Goal: Transaction & Acquisition: Book appointment/travel/reservation

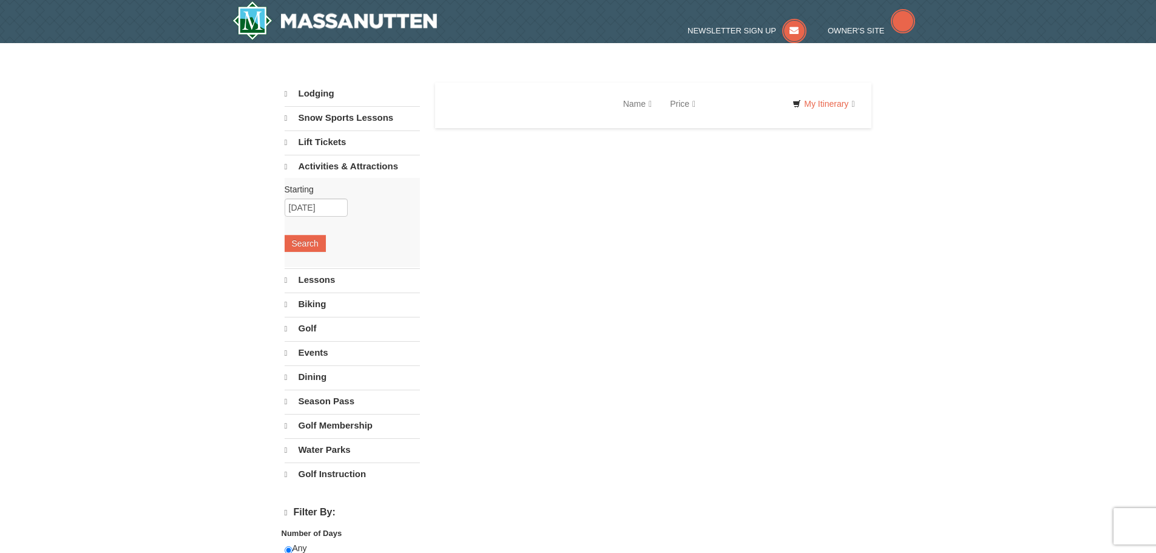
select select "9"
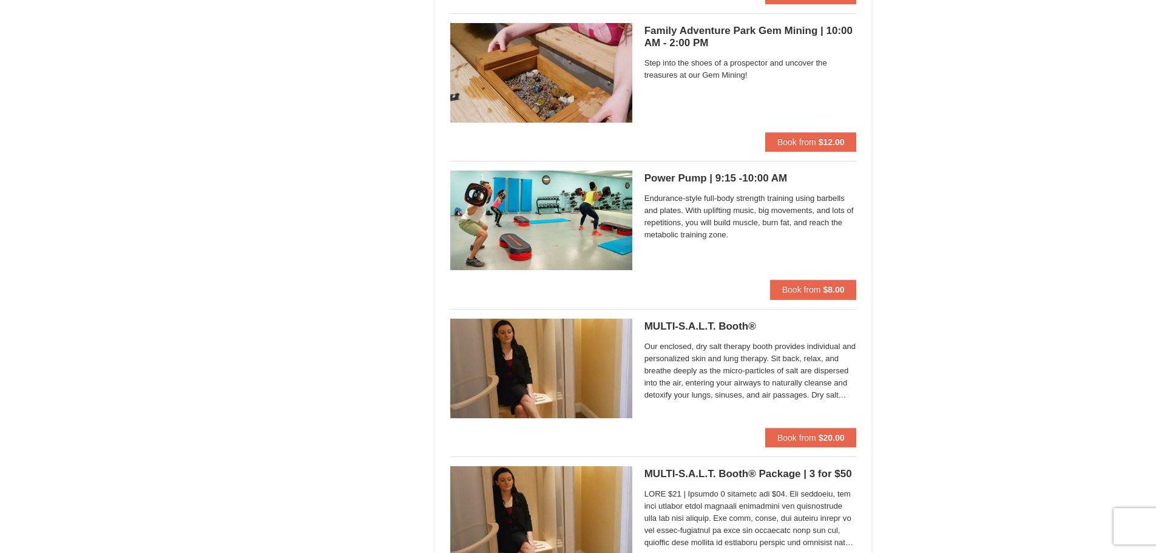
scroll to position [3641, 0]
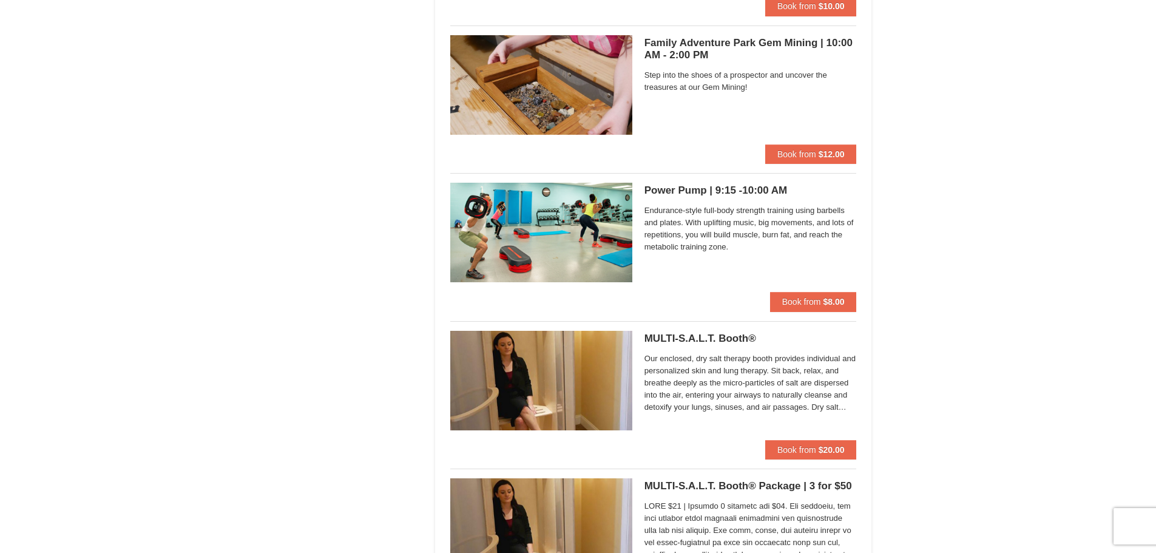
click at [831, 403] on span "Our enclosed, dry salt therapy booth provides individual and personalized skin …" at bounding box center [751, 383] width 212 height 61
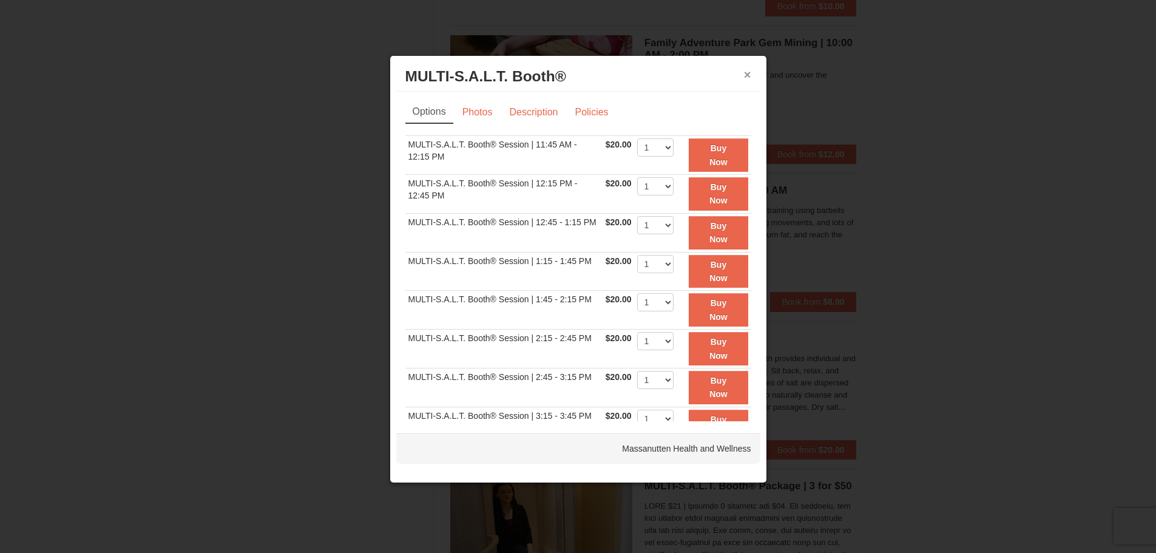
click at [750, 73] on button "×" at bounding box center [747, 75] width 7 height 12
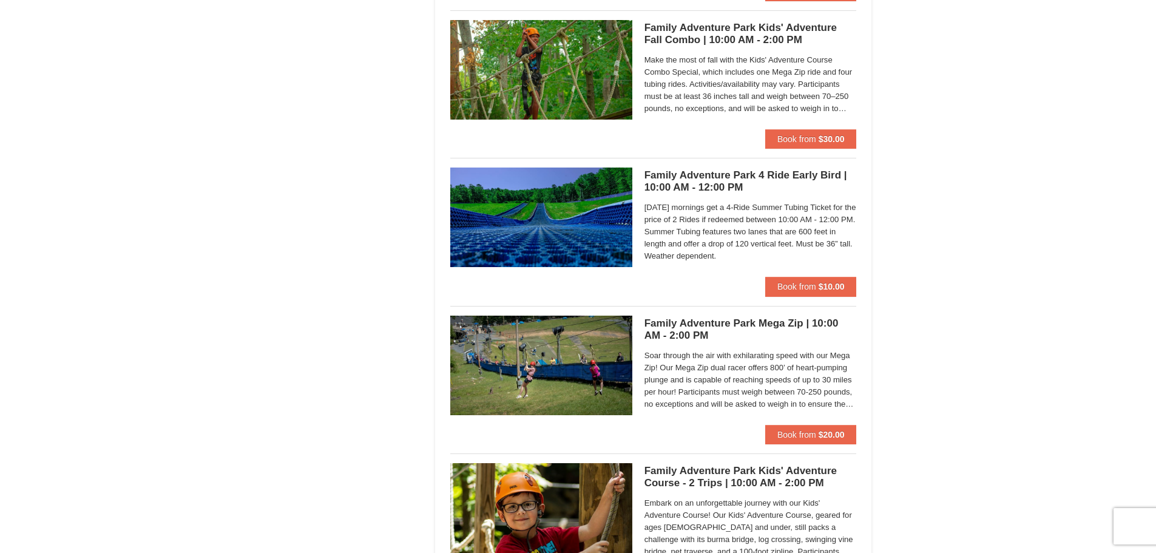
scroll to position [2913, 0]
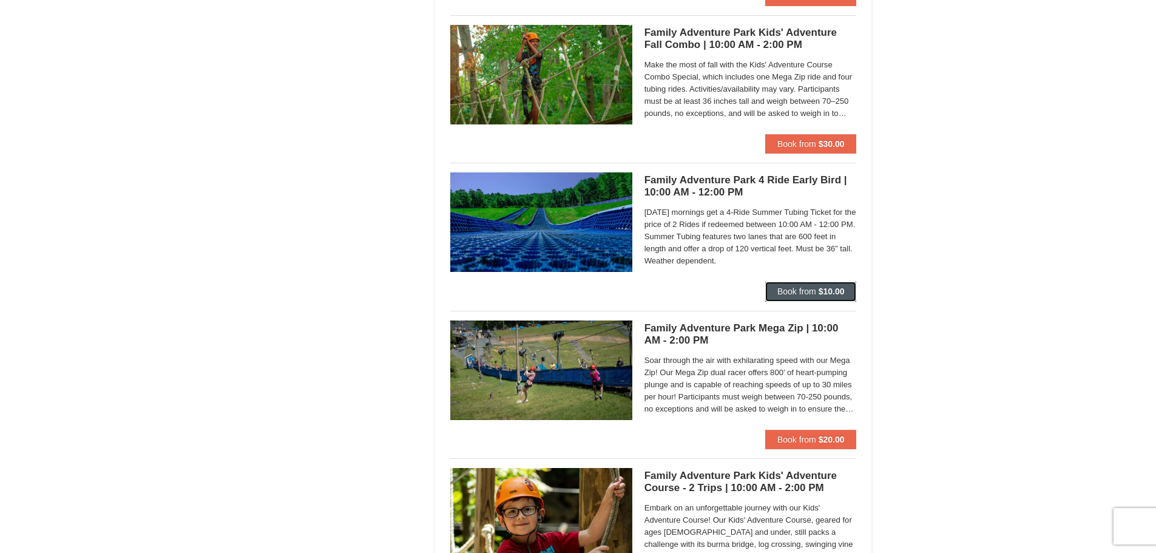
click at [794, 283] on button "Book from $10.00" at bounding box center [811, 291] width 92 height 19
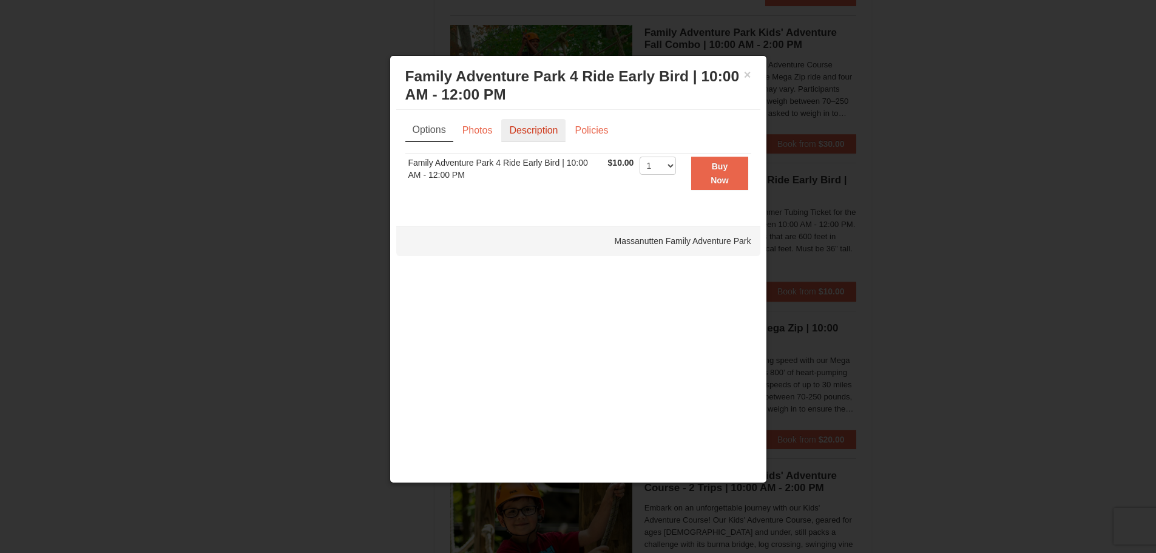
click at [518, 126] on link "Description" at bounding box center [533, 130] width 64 height 23
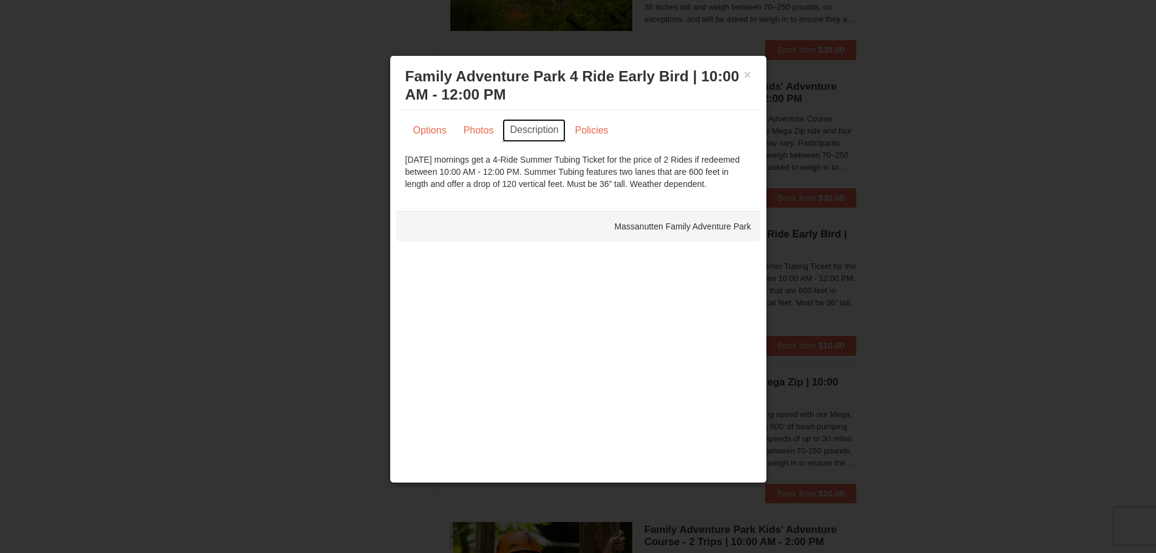
scroll to position [2852, 0]
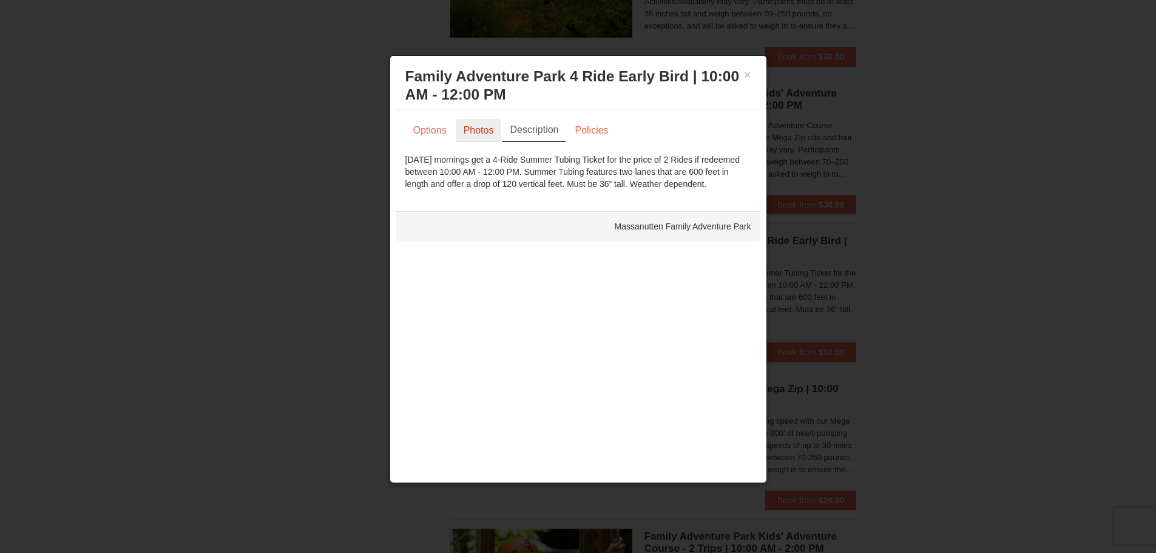
click at [483, 130] on link "Photos" at bounding box center [479, 130] width 46 height 23
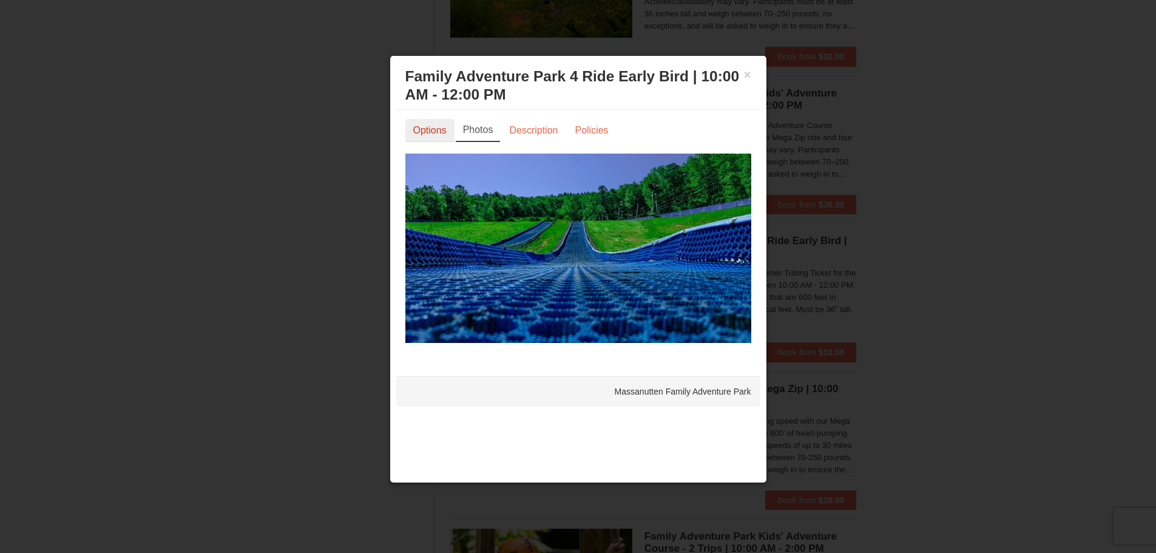
click at [439, 126] on link "Options" at bounding box center [429, 130] width 49 height 23
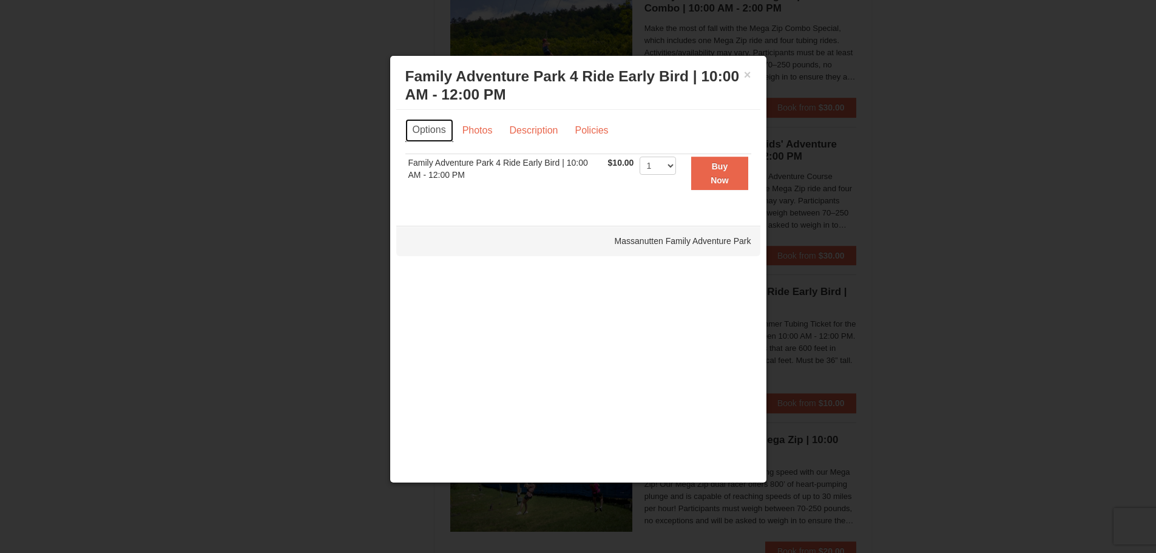
scroll to position [2731, 0]
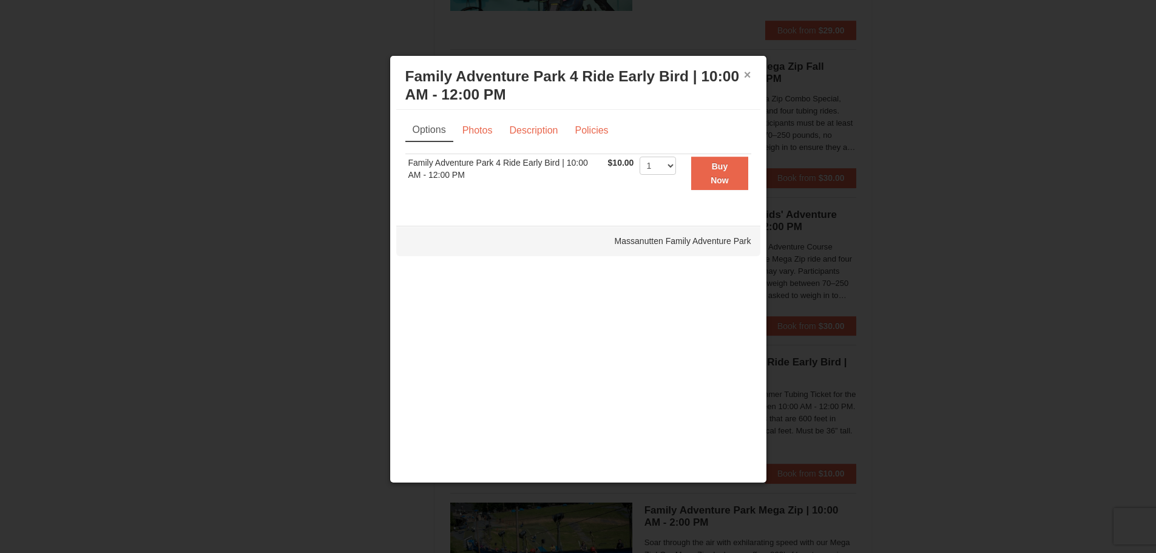
click at [746, 76] on button "×" at bounding box center [747, 75] width 7 height 12
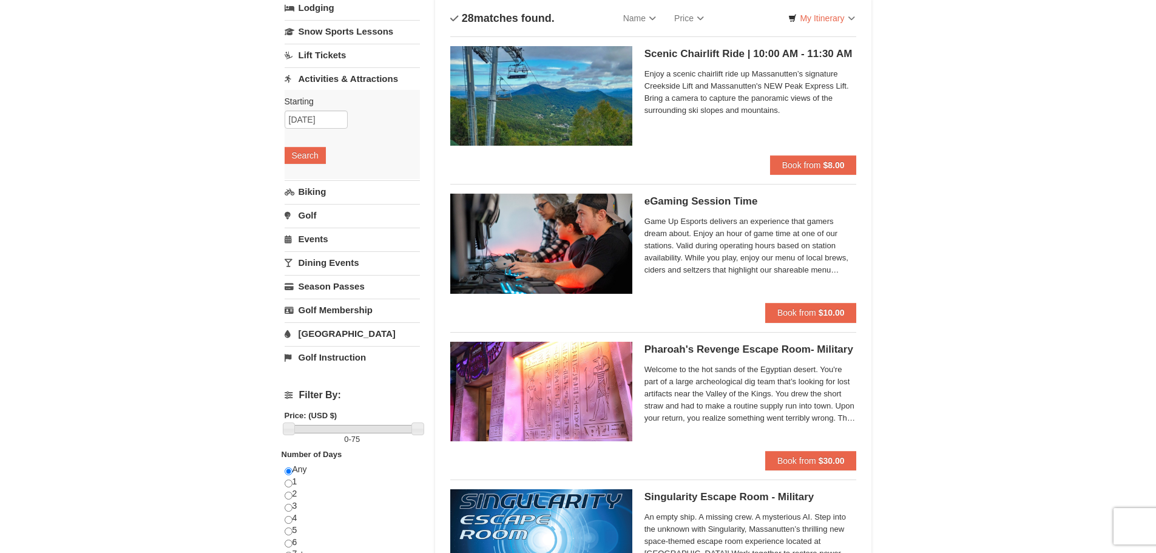
scroll to position [0, 0]
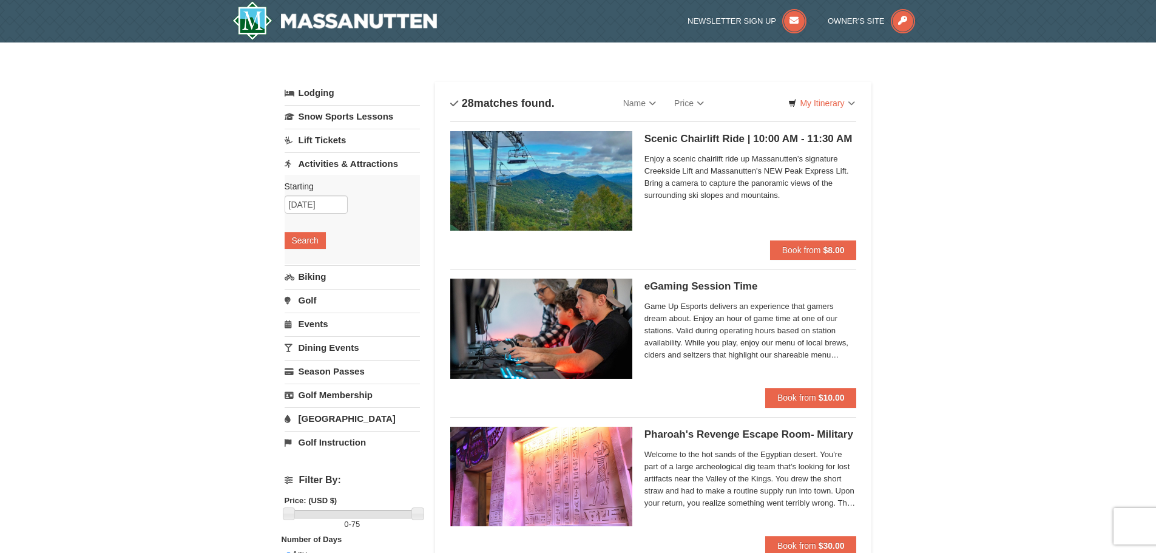
click at [355, 160] on link "Activities & Attractions" at bounding box center [352, 163] width 135 height 22
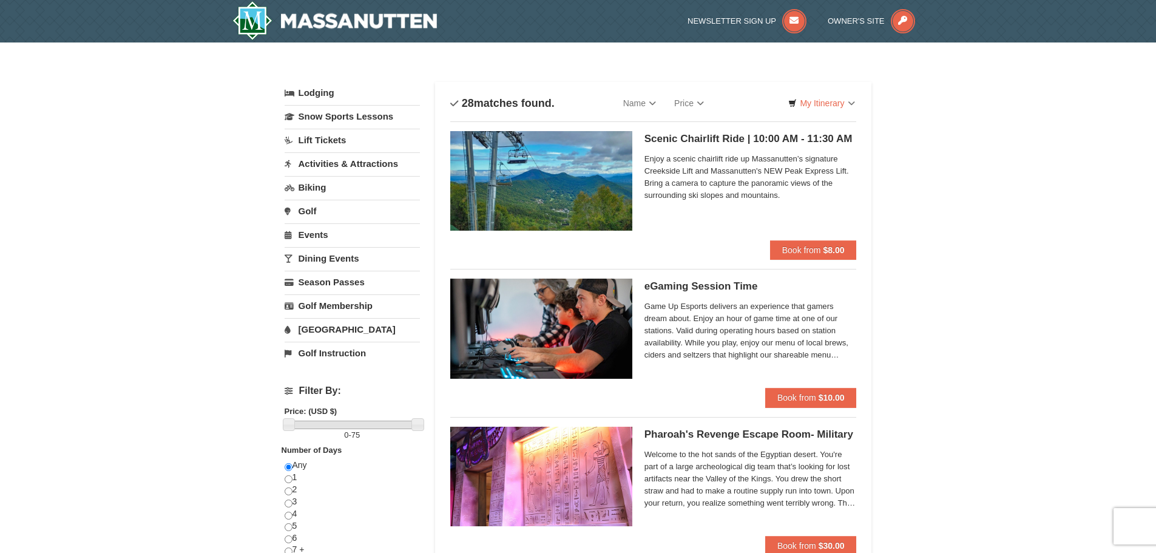
click at [305, 160] on link "Activities & Attractions" at bounding box center [352, 163] width 135 height 22
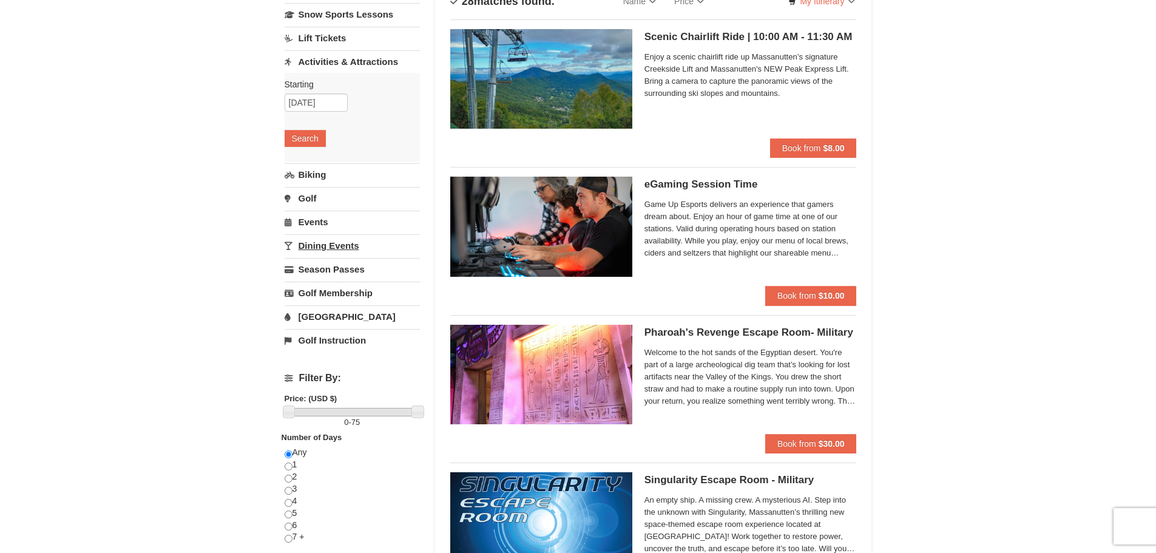
scroll to position [121, 0]
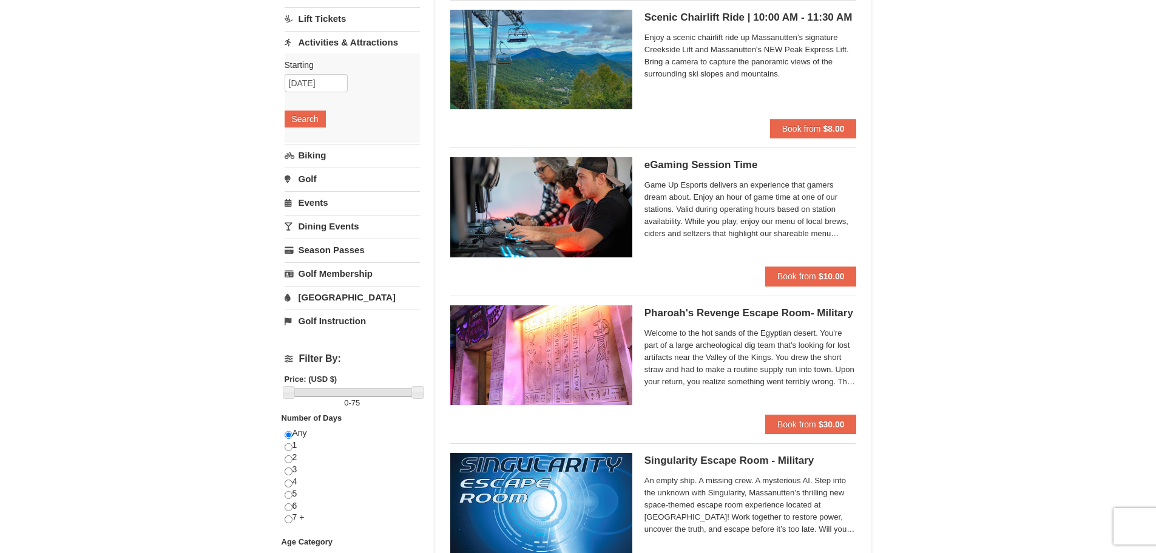
click at [350, 224] on link "Dining Events" at bounding box center [352, 226] width 135 height 22
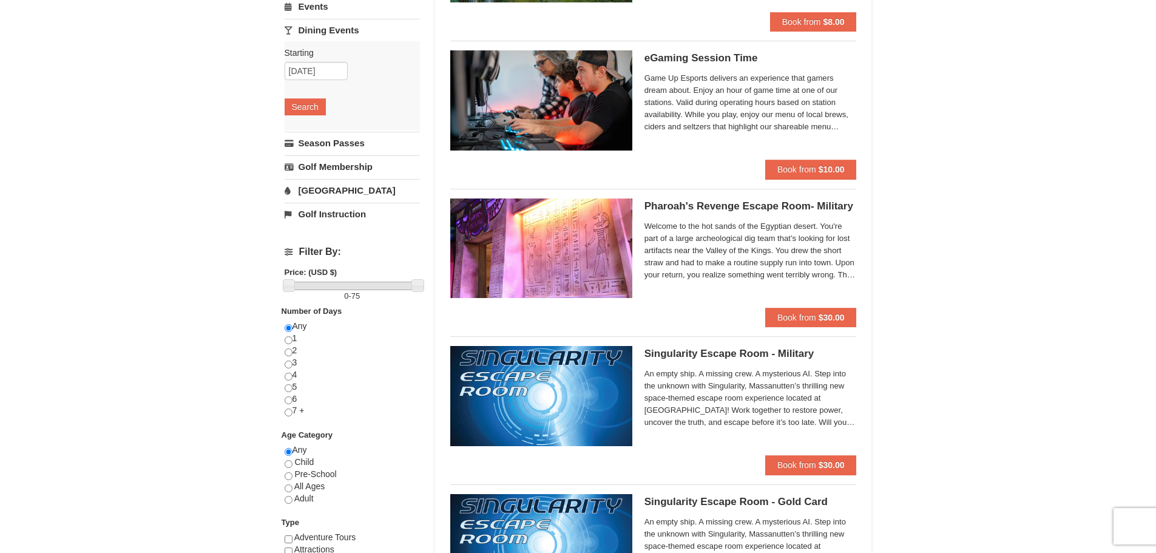
scroll to position [243, 0]
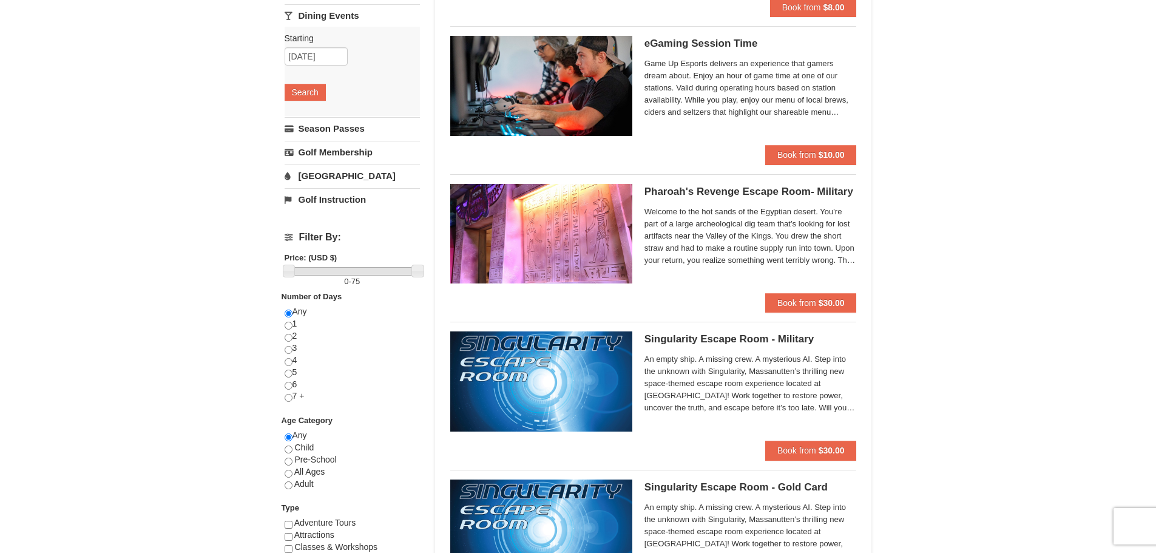
click at [308, 177] on link "[GEOGRAPHIC_DATA]" at bounding box center [352, 175] width 135 height 22
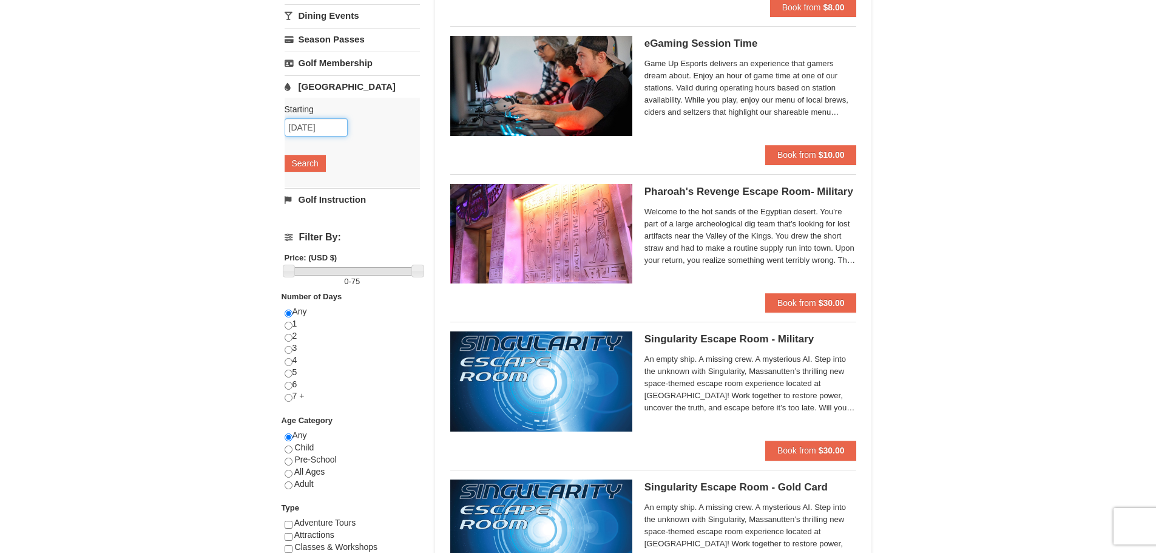
click at [339, 123] on input "[DATE]" at bounding box center [316, 127] width 63 height 18
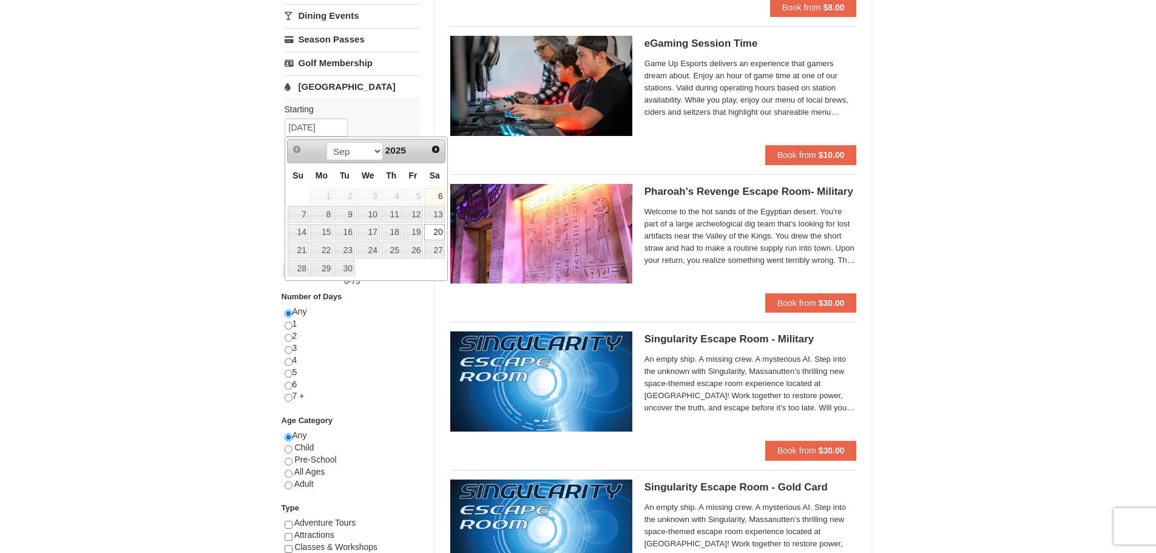
click at [439, 233] on link "20" at bounding box center [434, 232] width 21 height 17
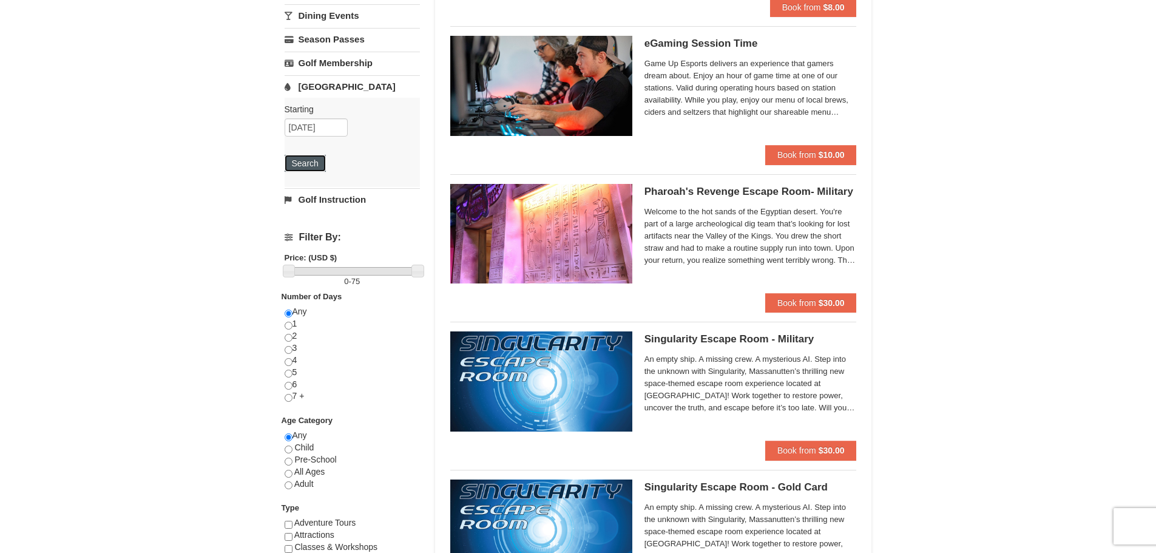
click at [303, 167] on button "Search" at bounding box center [305, 163] width 41 height 17
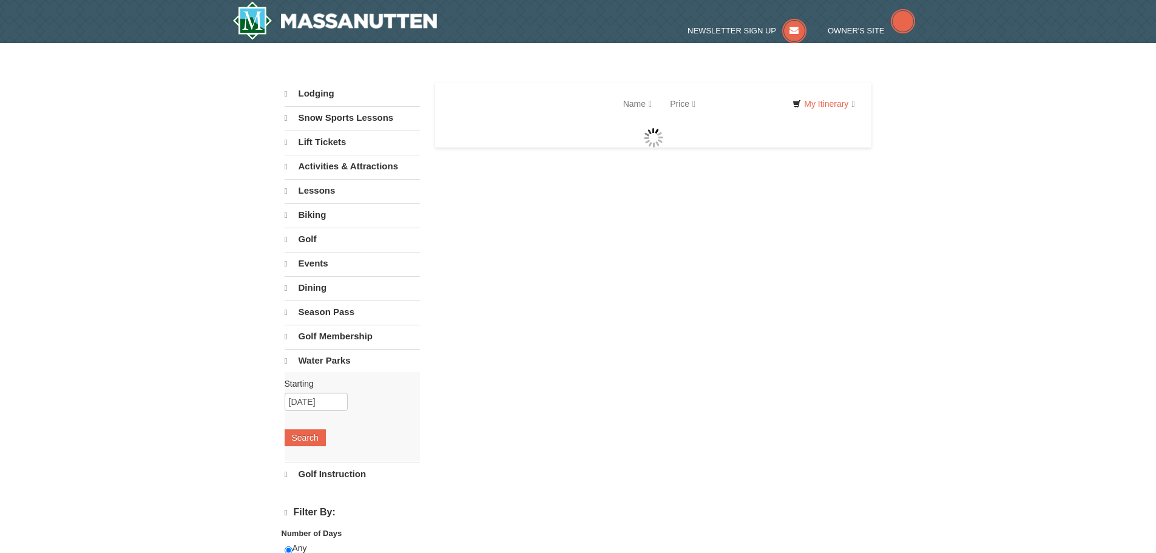
select select "9"
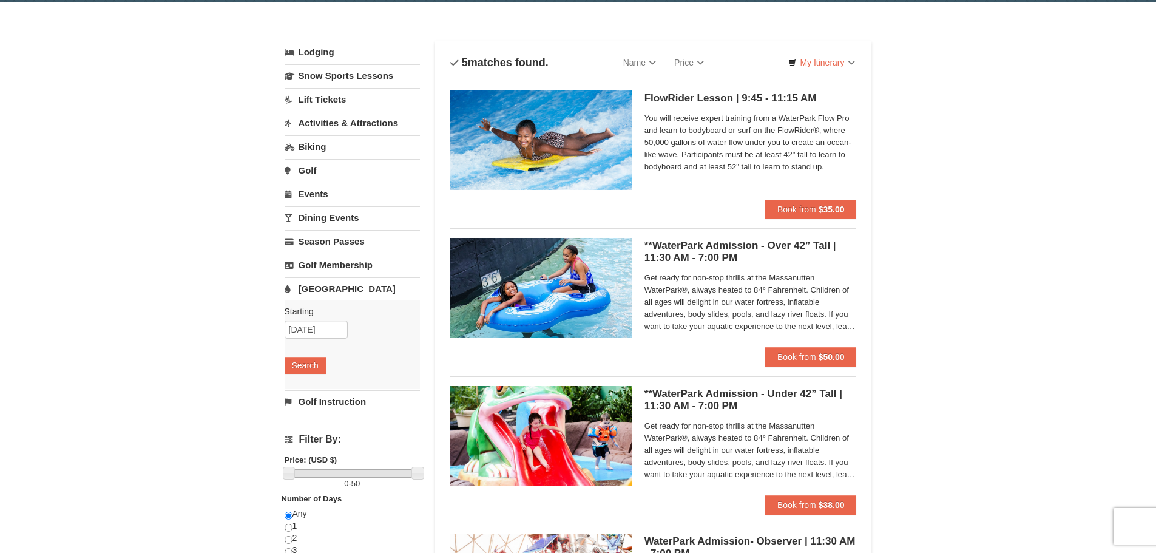
scroll to position [61, 0]
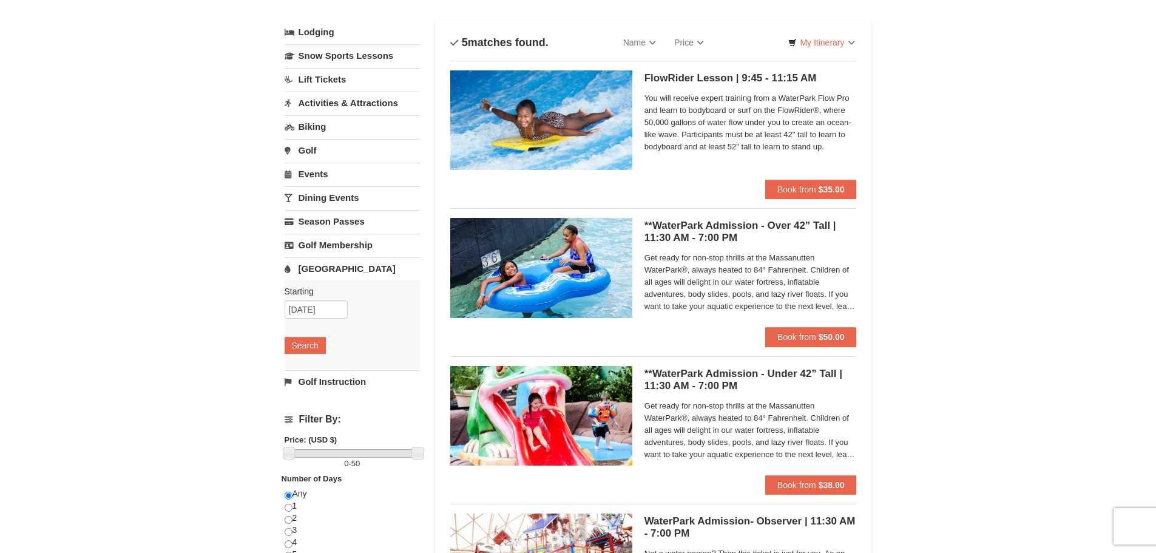
click at [841, 301] on span "Get ready for non-stop thrills at the Massanutten WaterPark®, always heated to …" at bounding box center [751, 282] width 212 height 61
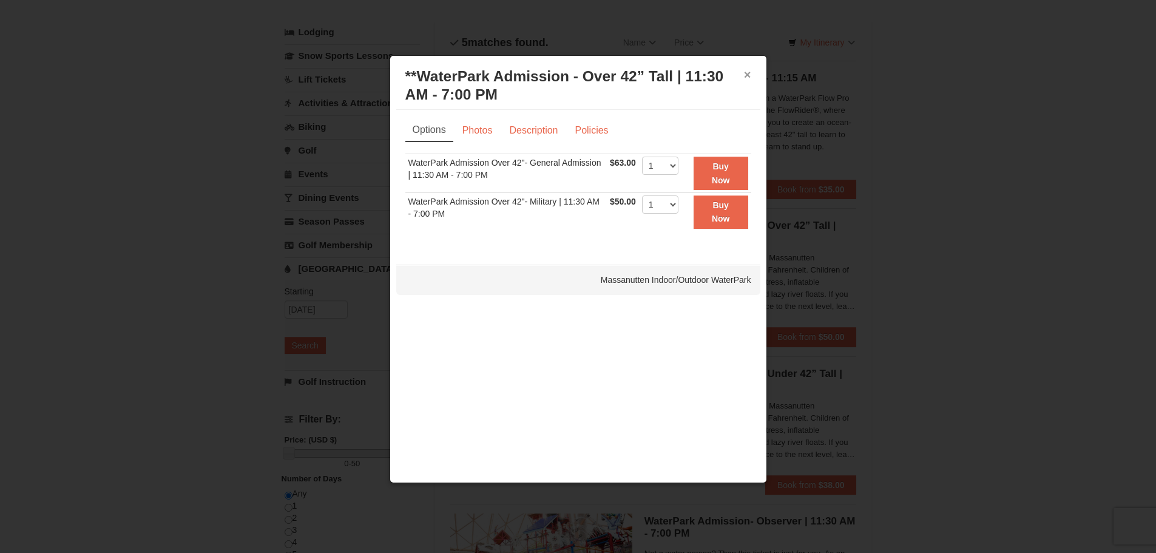
click at [748, 73] on button "×" at bounding box center [747, 75] width 7 height 12
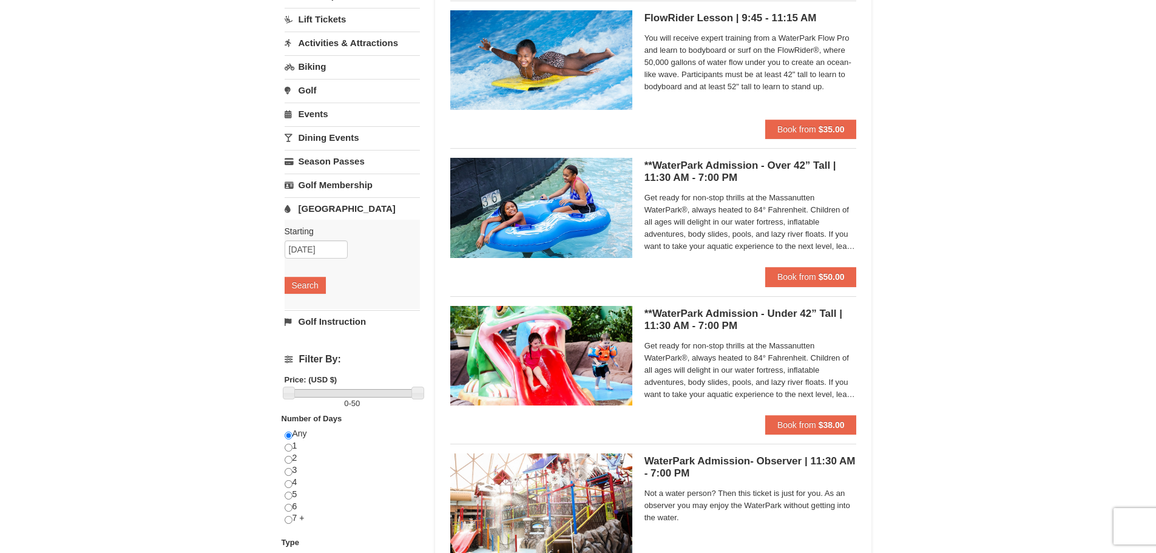
scroll to position [121, 0]
click at [337, 46] on link "Activities & Attractions" at bounding box center [352, 42] width 135 height 22
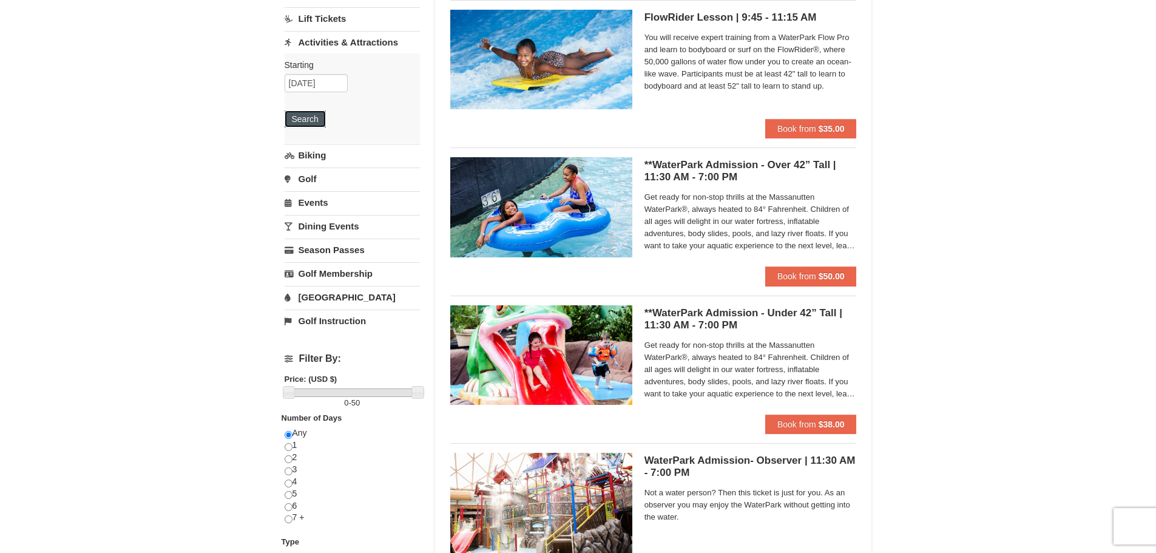
click at [318, 118] on button "Search" at bounding box center [305, 118] width 41 height 17
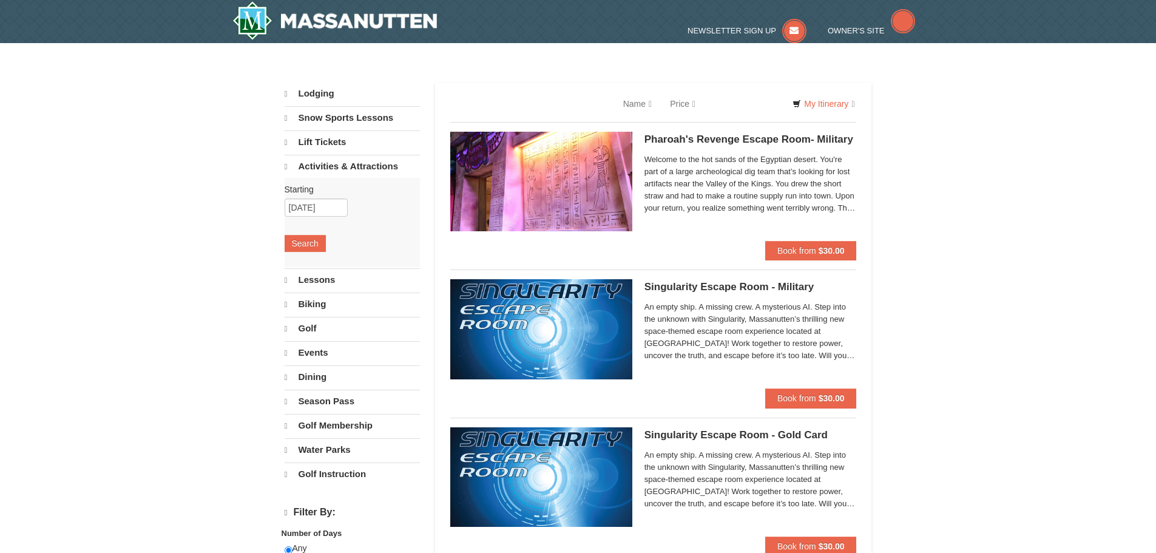
select select "9"
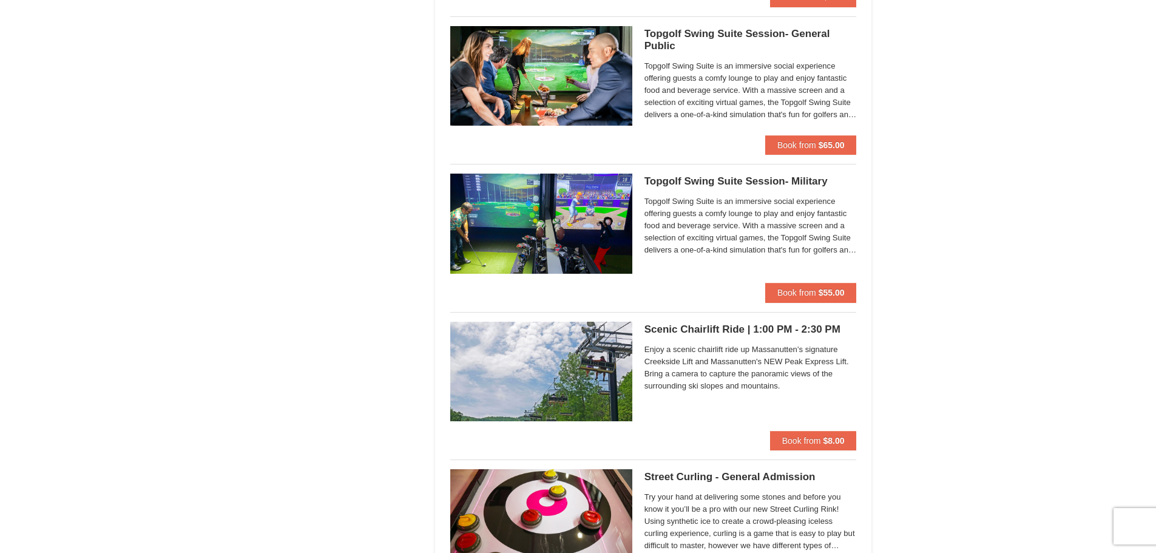
scroll to position [1942, 0]
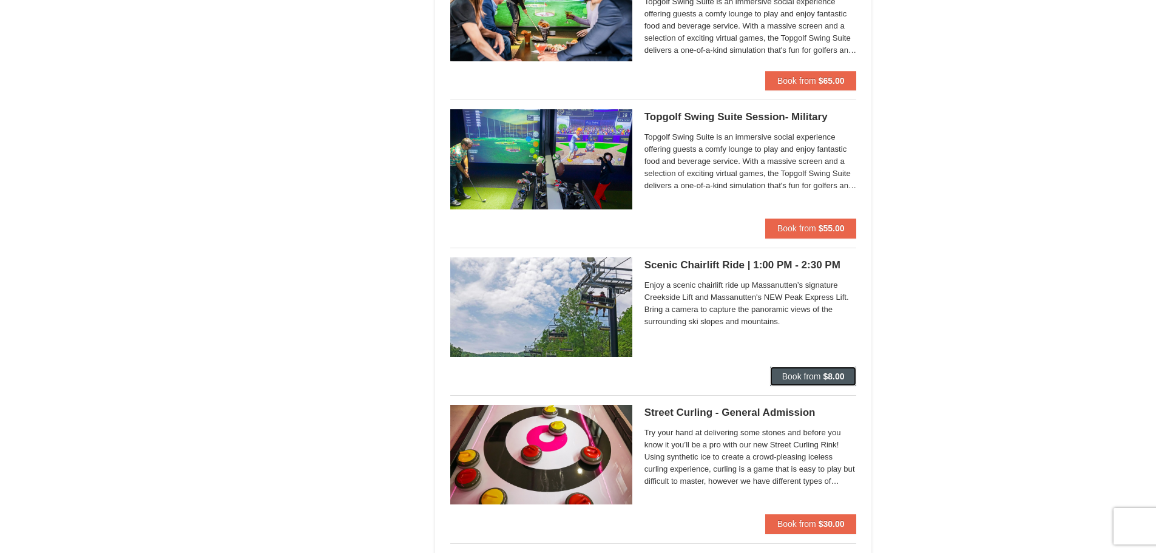
click at [815, 378] on span "Book from" at bounding box center [801, 376] width 39 height 10
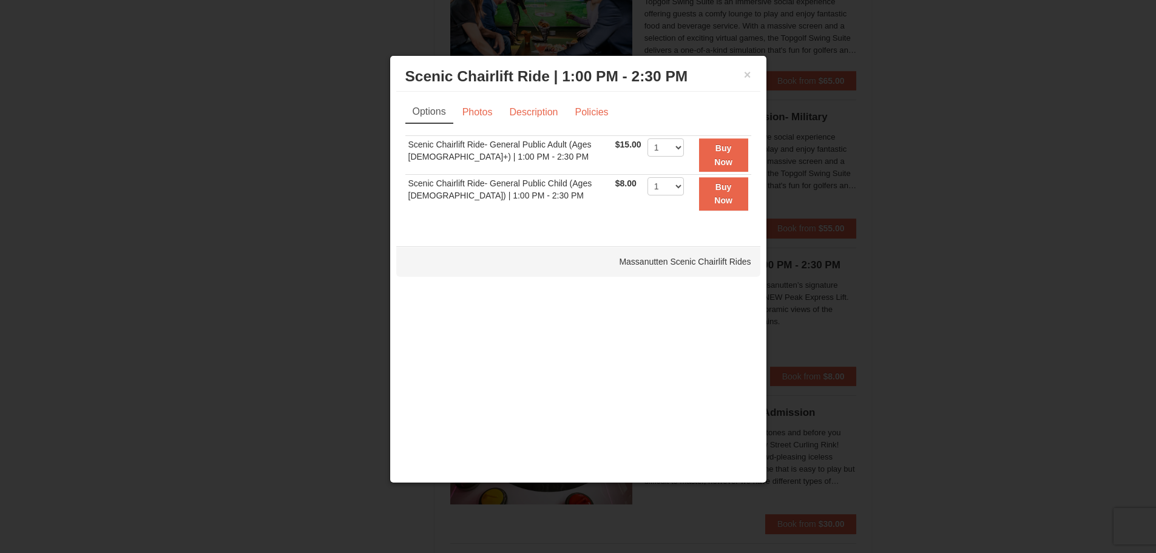
click at [905, 306] on div at bounding box center [578, 276] width 1156 height 553
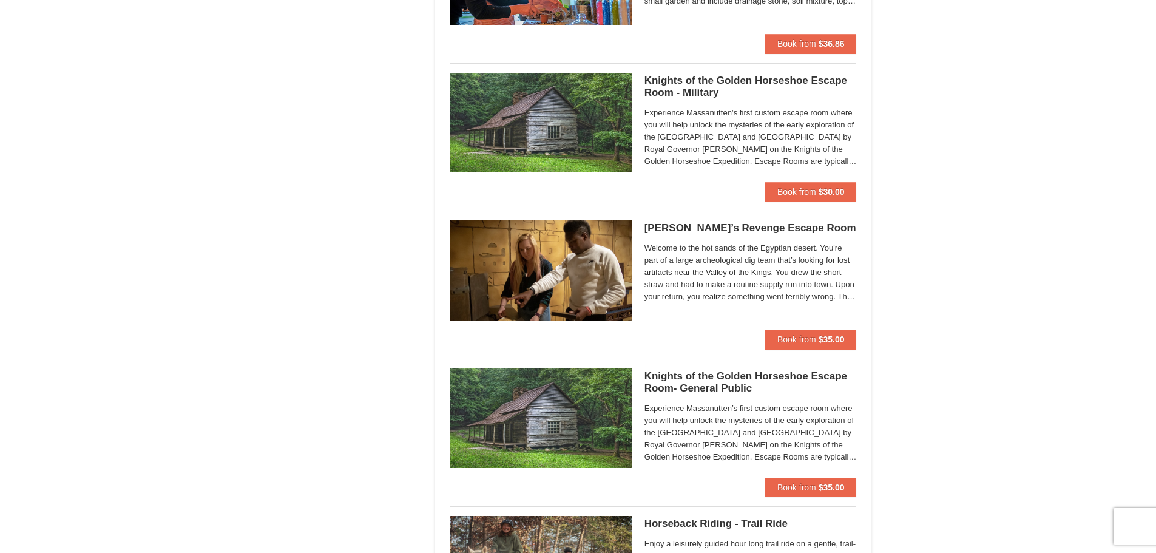
scroll to position [728, 0]
